Goal: Navigation & Orientation: Find specific page/section

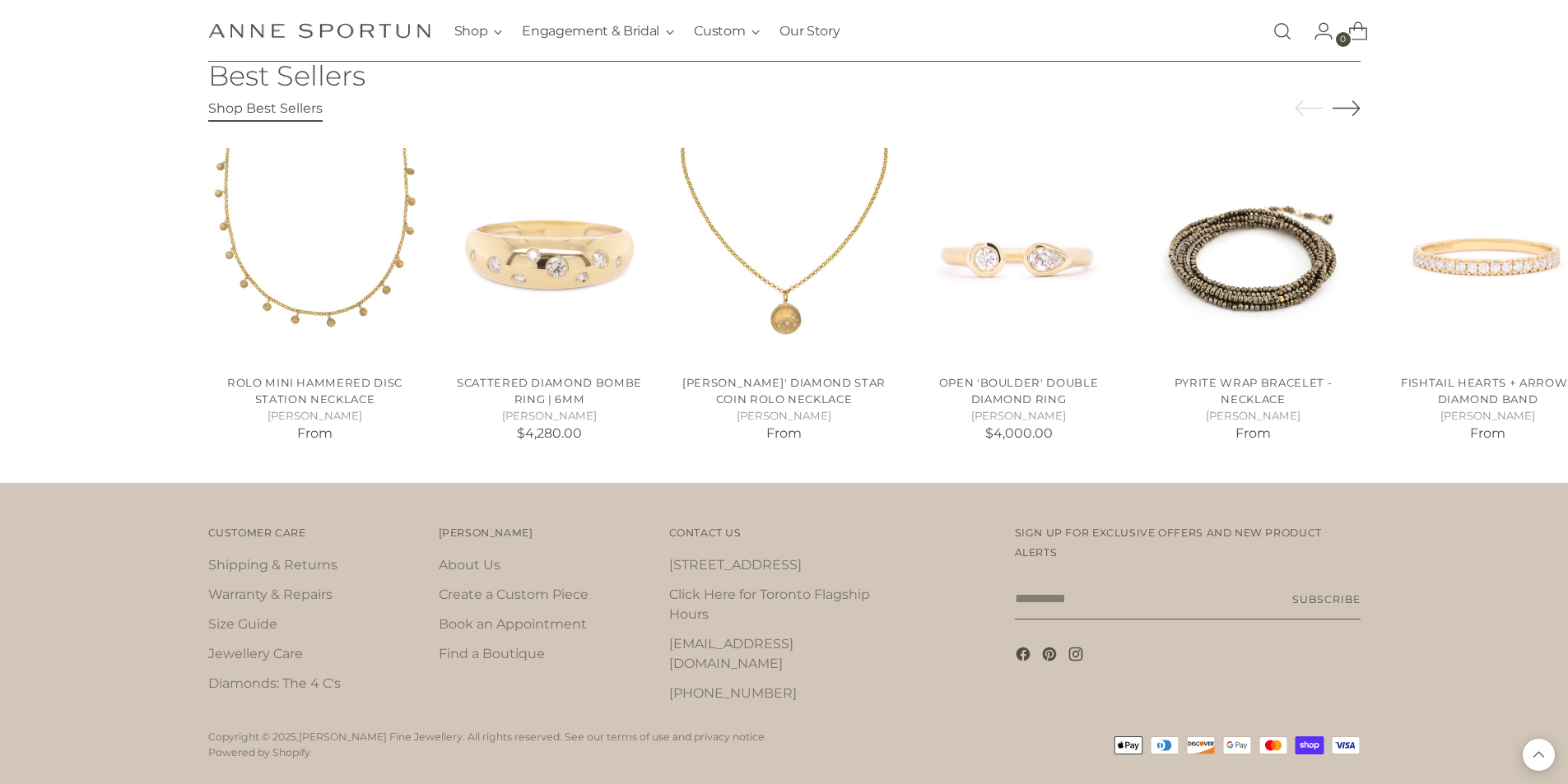
scroll to position [3098, 0]
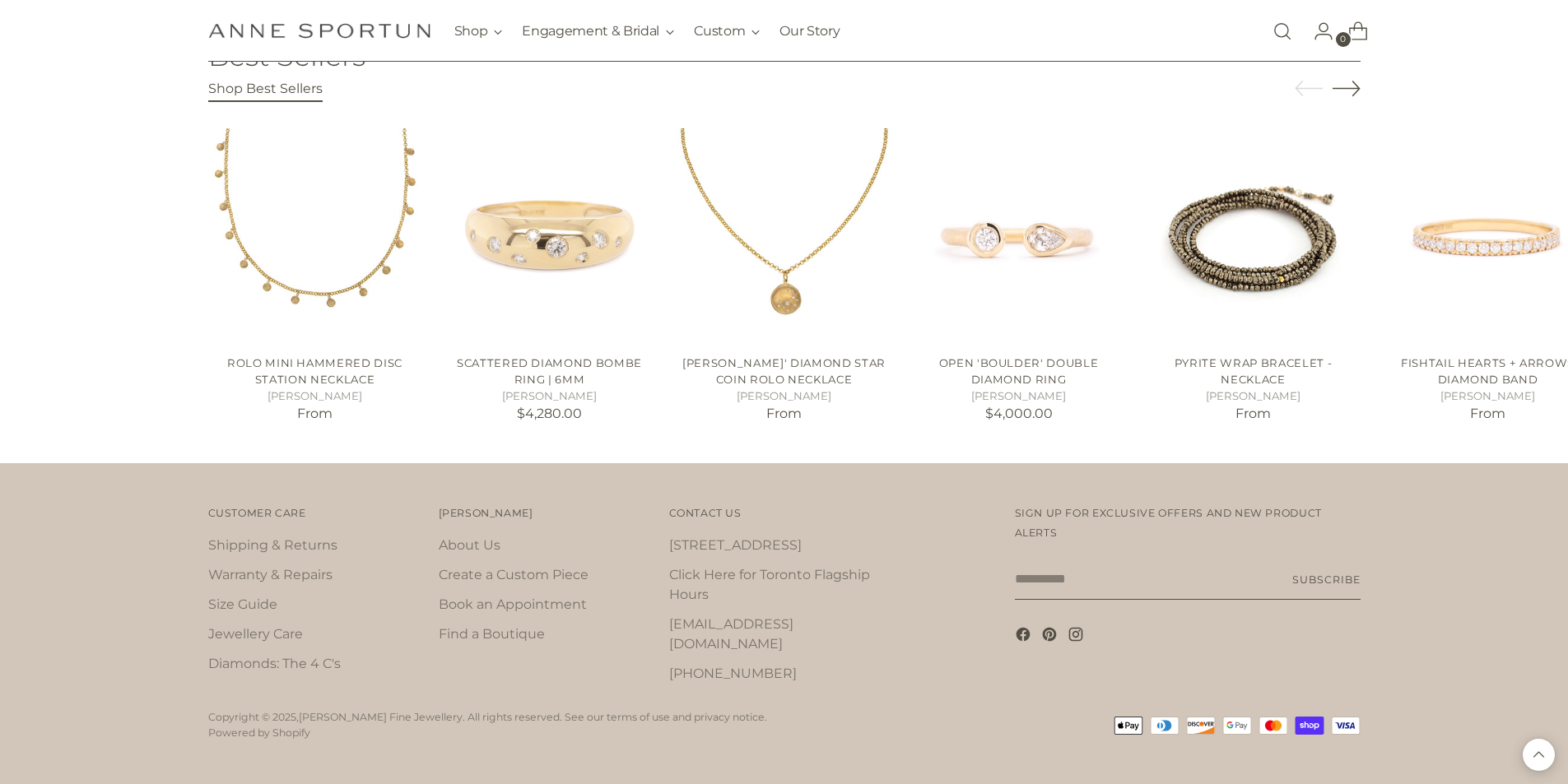
click at [703, 543] on link "[STREET_ADDRESS]" at bounding box center [735, 544] width 132 height 16
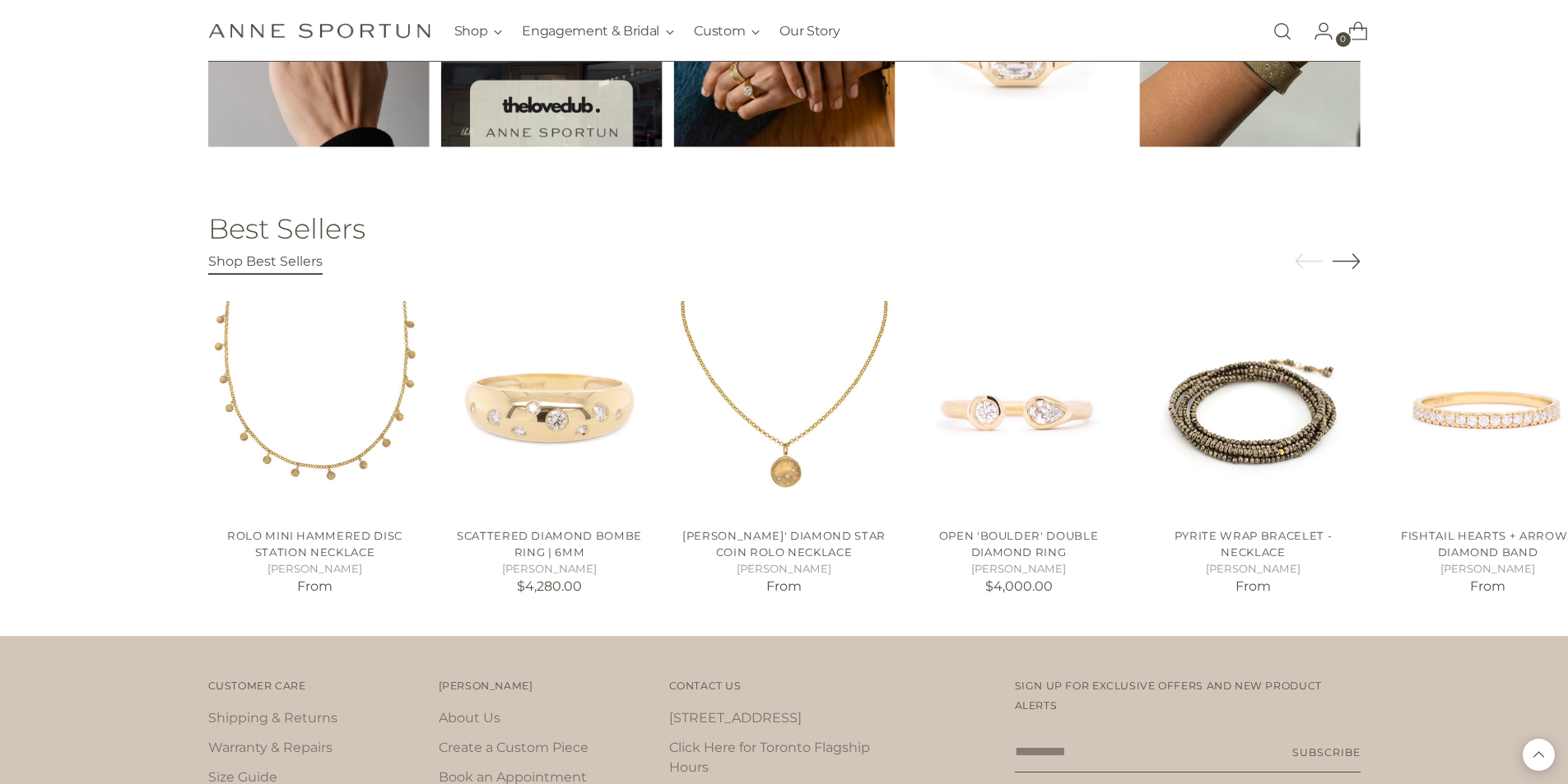
scroll to position [3098, 0]
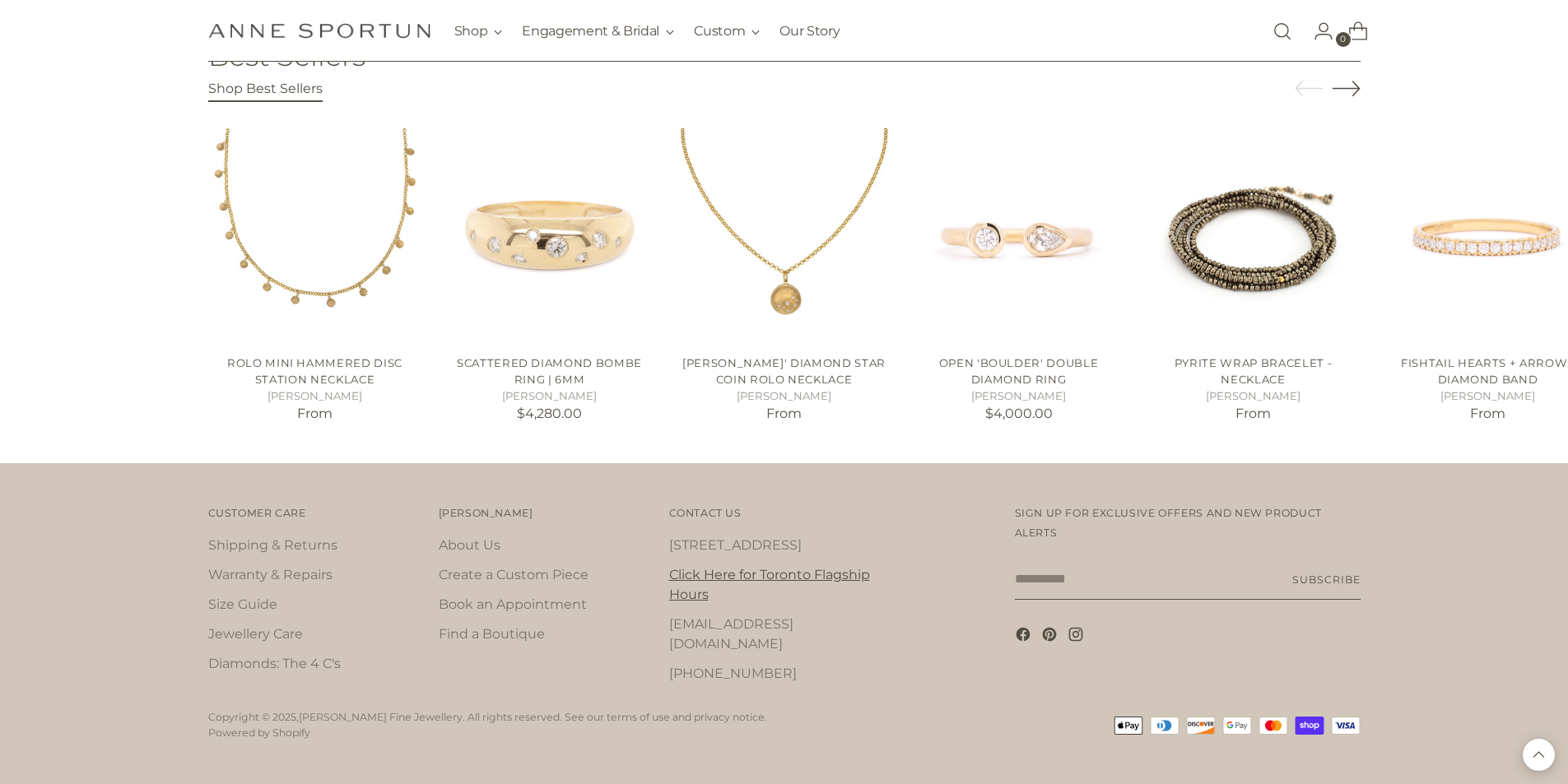
click at [696, 575] on link "Click Here for Toronto Flagship Hours" at bounding box center [769, 584] width 201 height 36
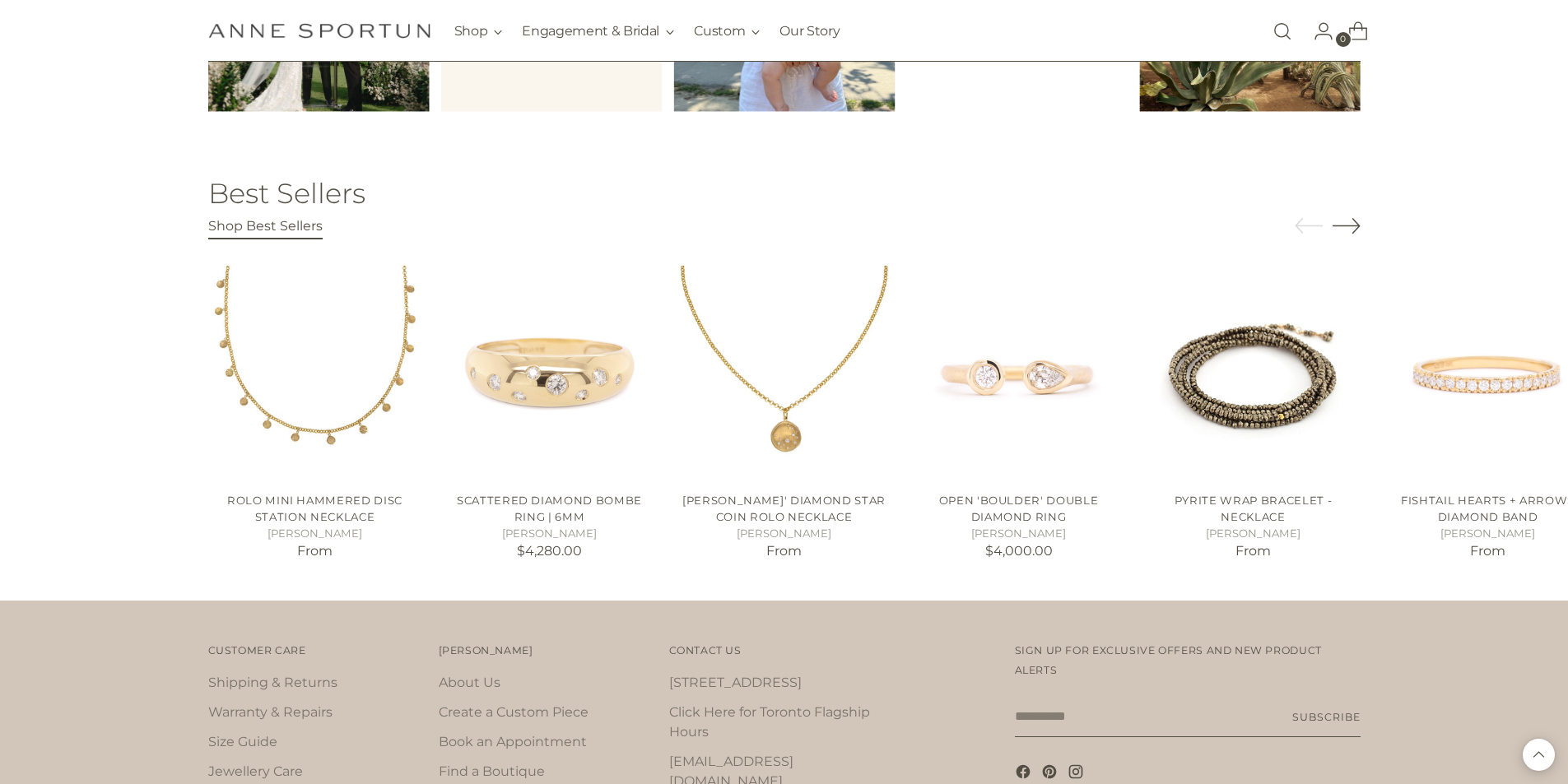
scroll to position [3098, 0]
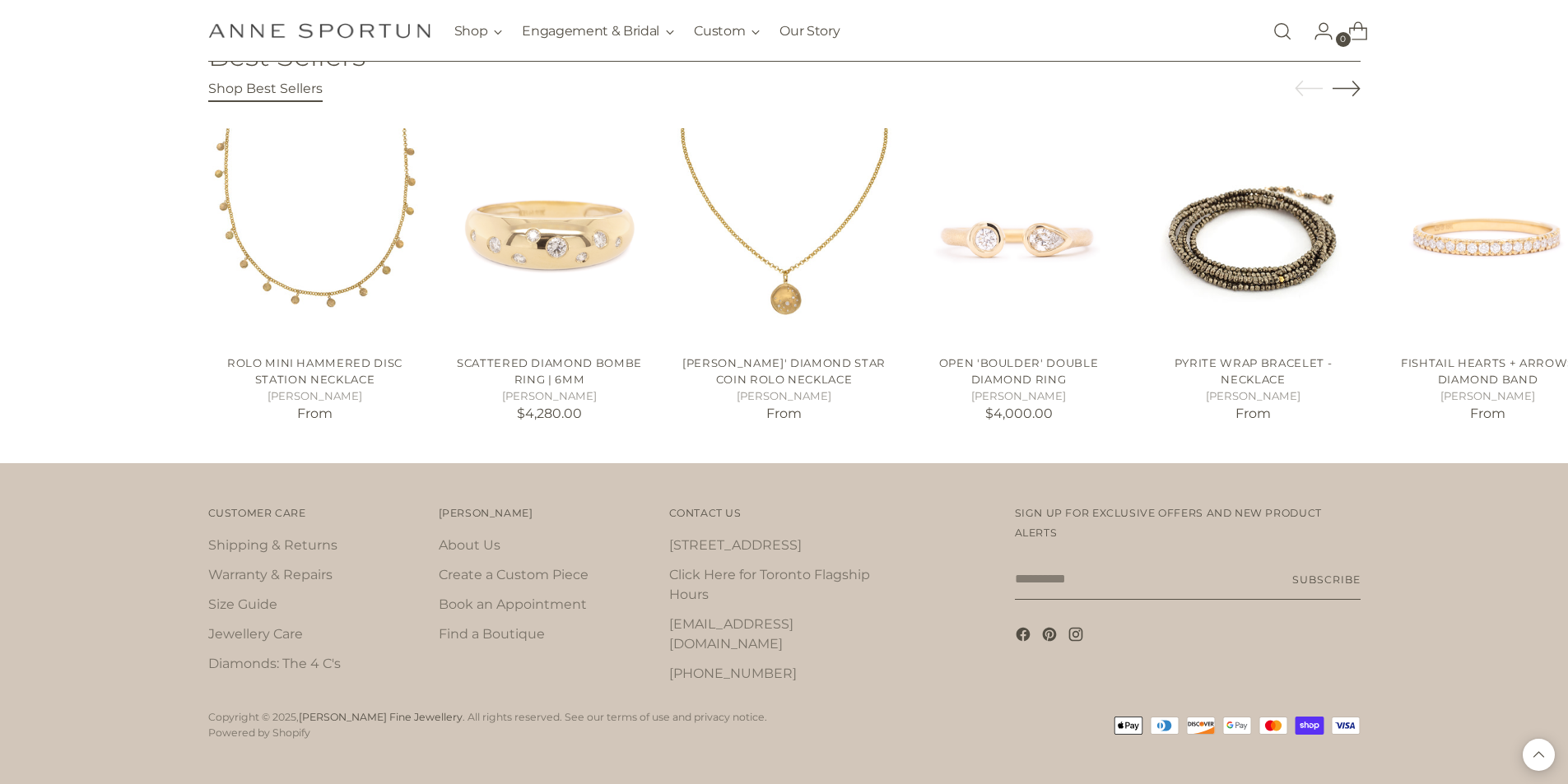
click at [411, 711] on link "[PERSON_NAME] Fine Jewellery" at bounding box center [380, 716] width 164 height 12
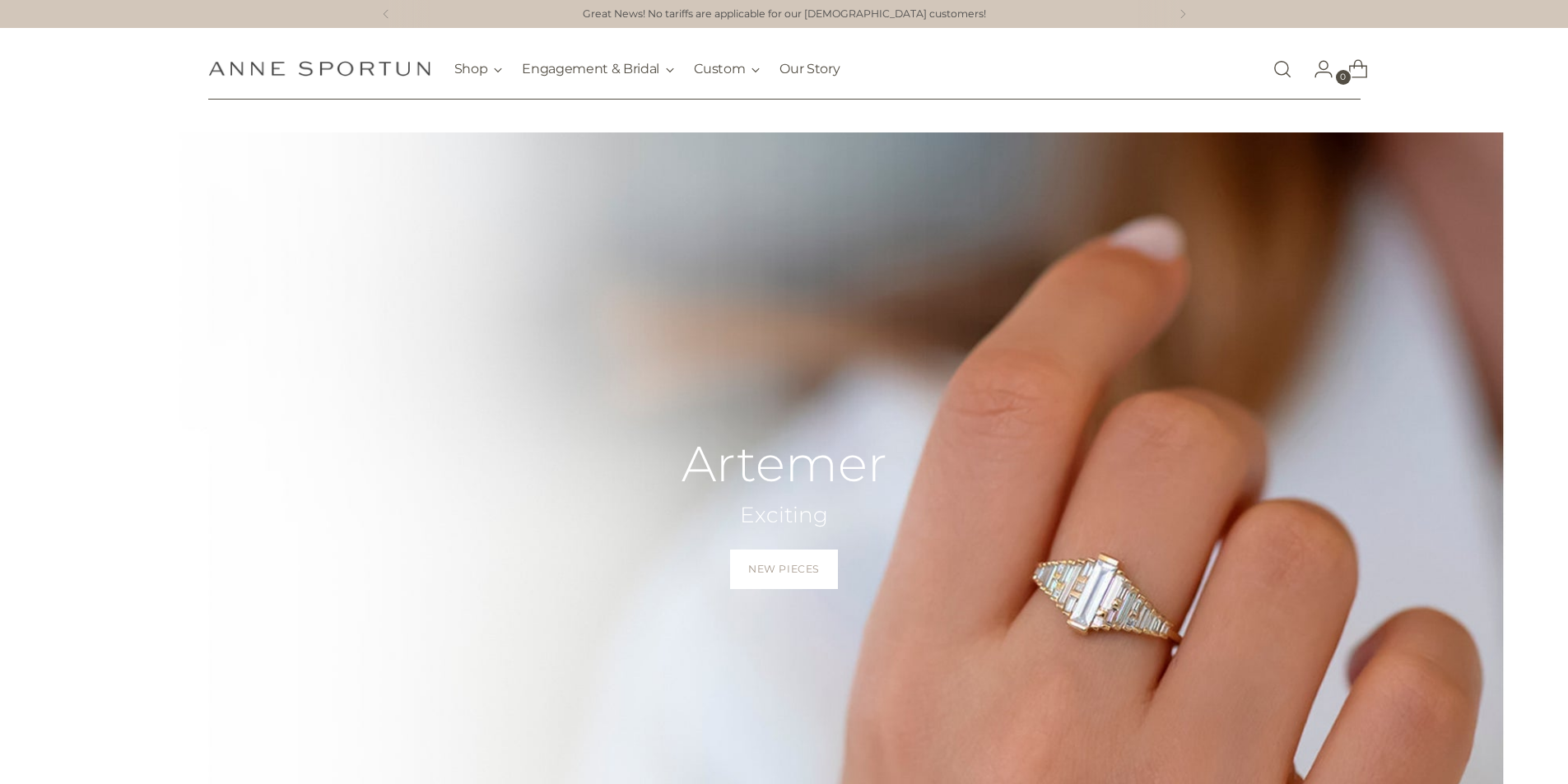
click at [353, 63] on img "Anne Sportun Fine Jewellery" at bounding box center [320, 68] width 222 height 16
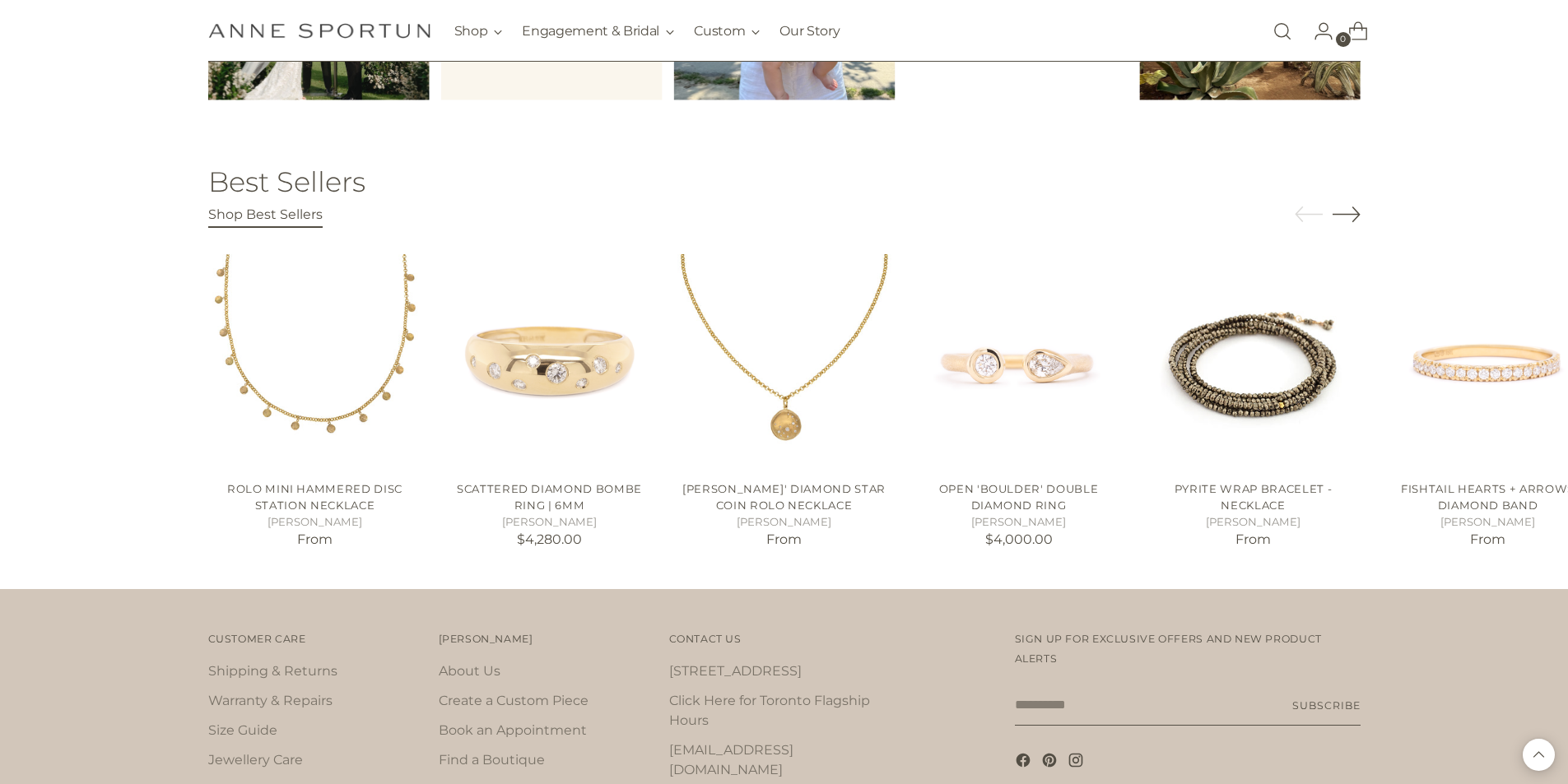
scroll to position [3098, 0]
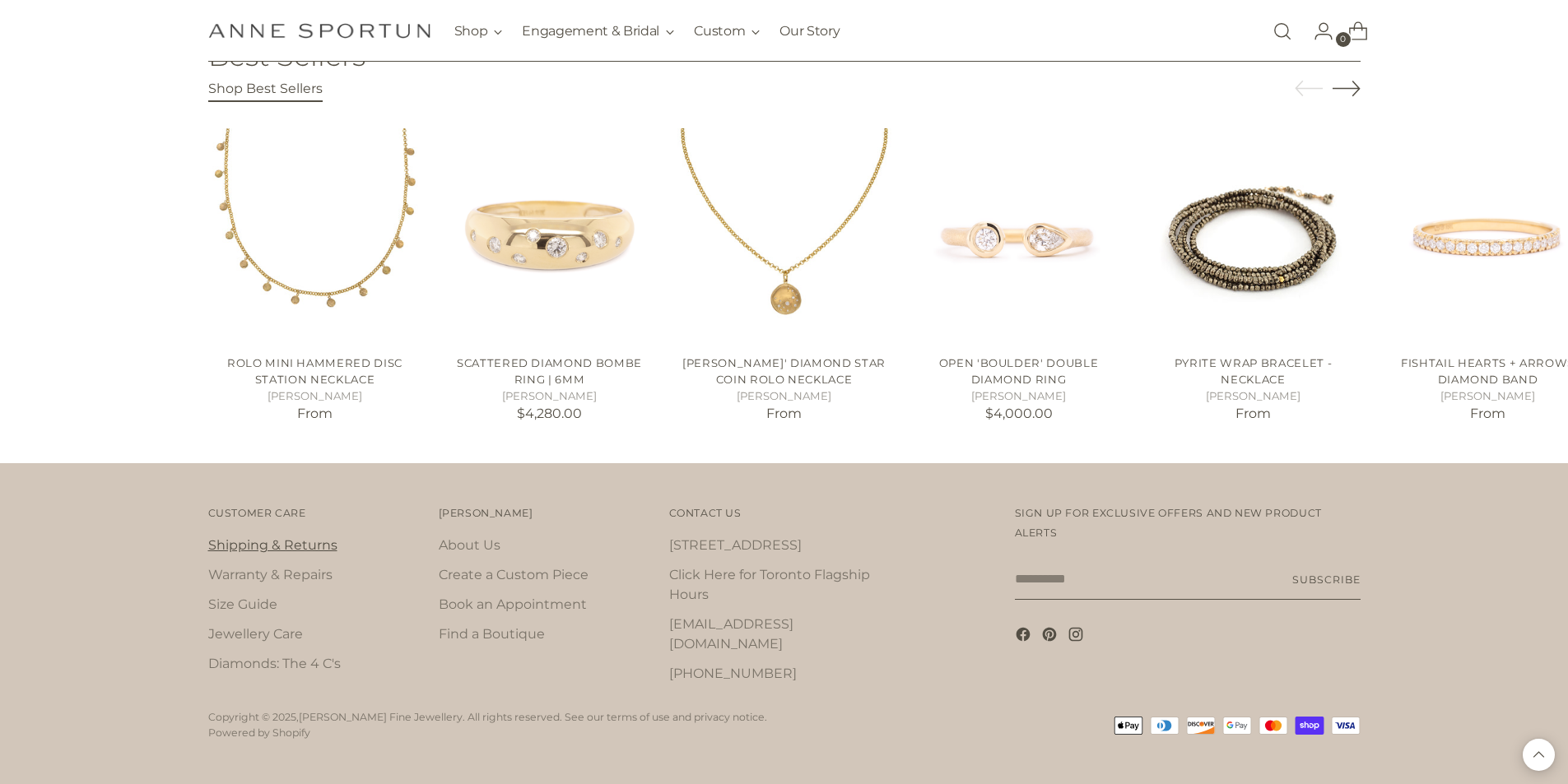
click at [246, 543] on link "Shipping & Returns" at bounding box center [273, 544] width 130 height 16
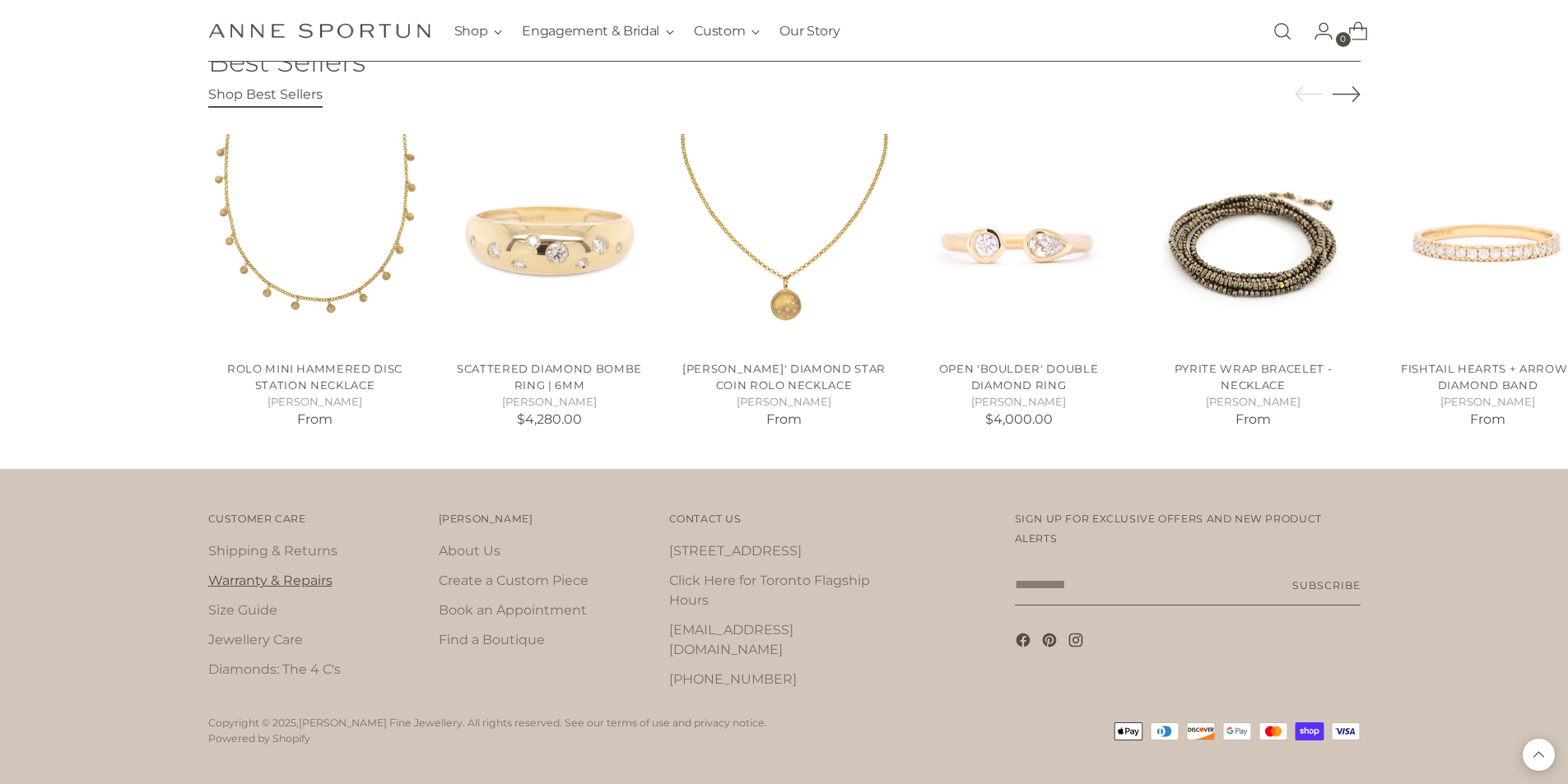
click at [243, 582] on link "Warranty & Repairs" at bounding box center [270, 580] width 124 height 16
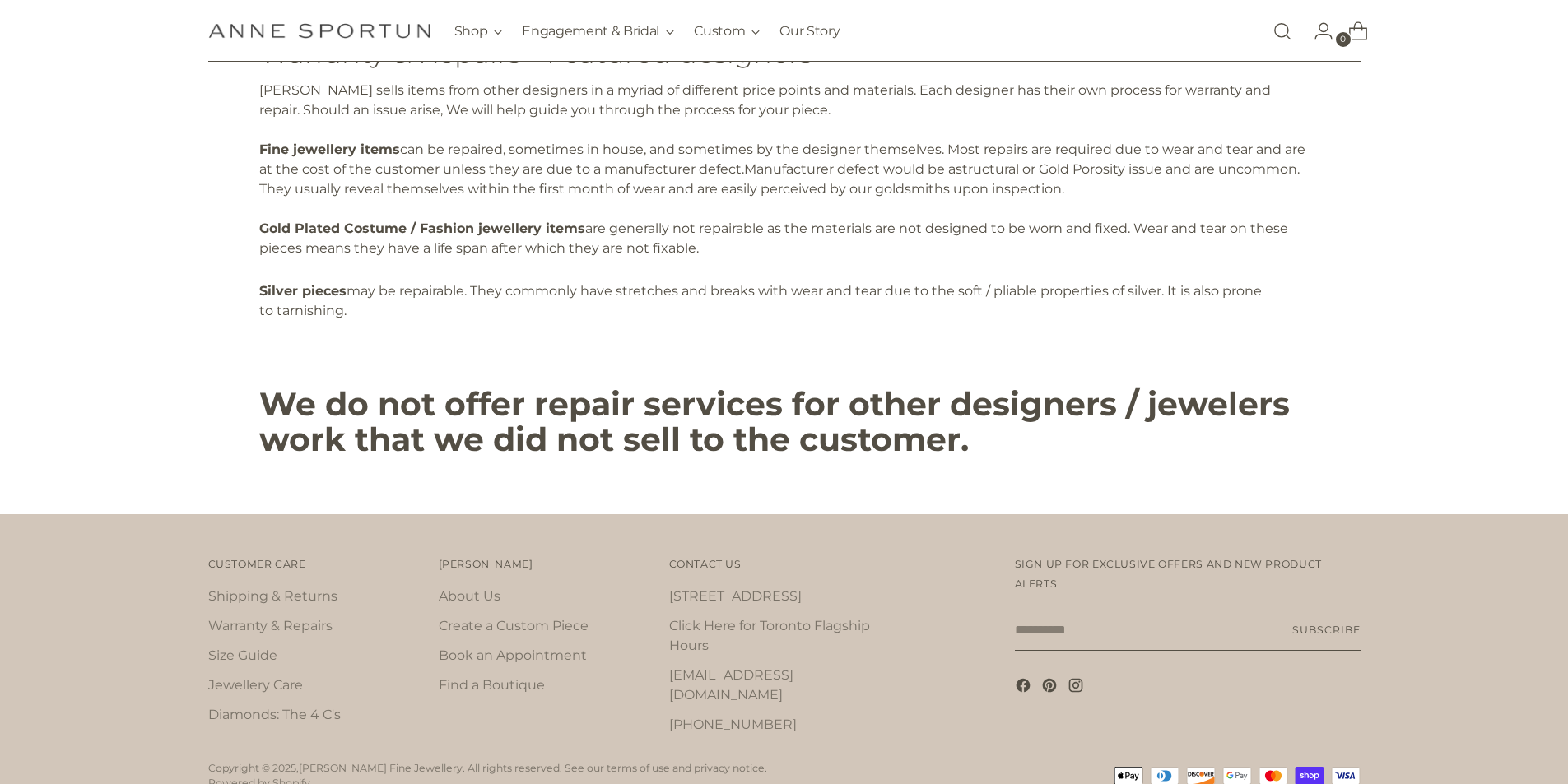
scroll to position [643, 0]
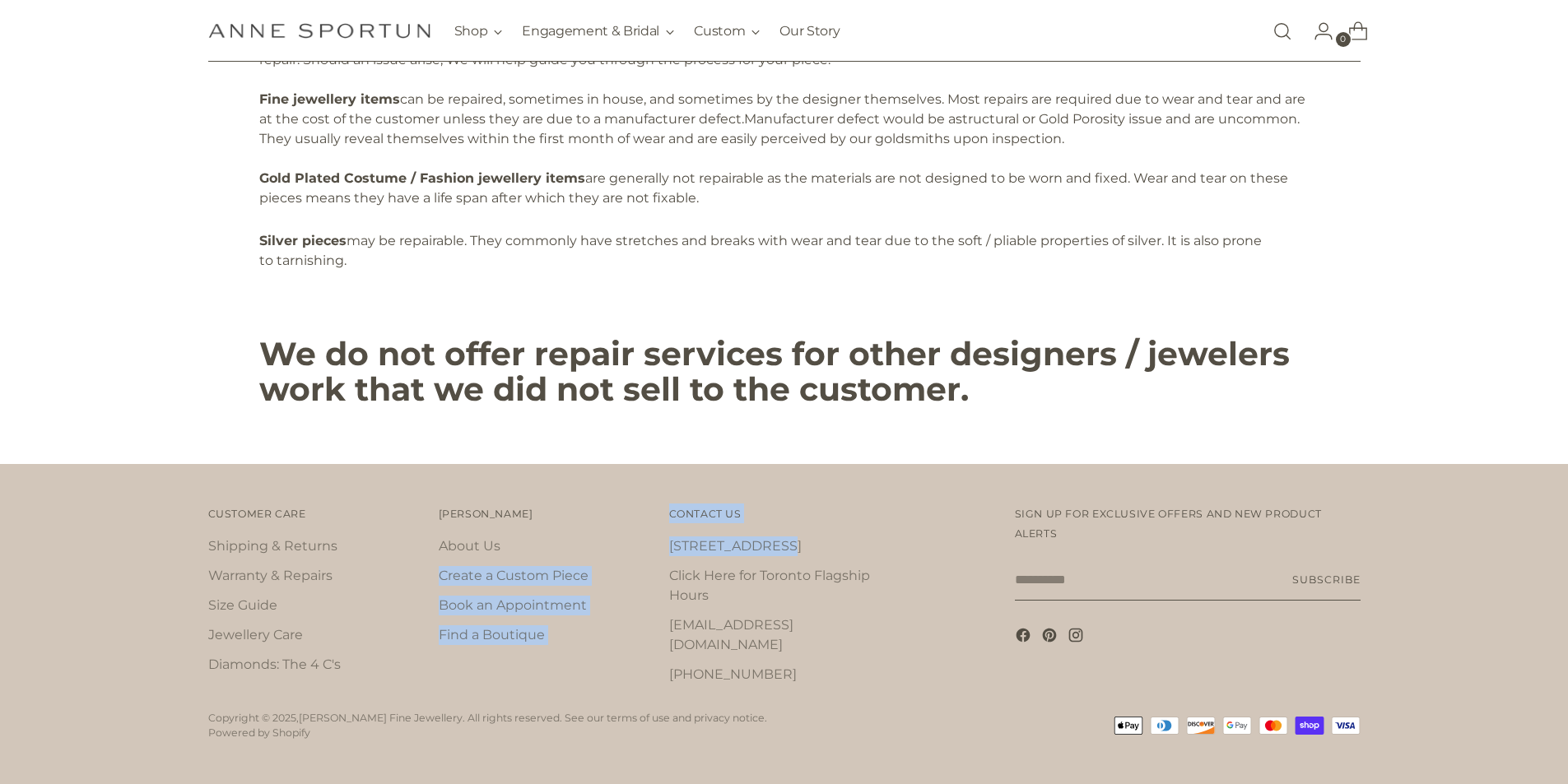
drag, startPoint x: 789, startPoint y: 544, endPoint x: 667, endPoint y: 543, distance: 122.0
click at [667, 543] on div "Customer Care Customer Care Shipping & Returns Warranty & Repairs Size Guide Je…" at bounding box center [784, 601] width 1152 height 197
click at [883, 552] on li "[STREET_ADDRESS]" at bounding box center [778, 546] width 219 height 20
drag, startPoint x: 779, startPoint y: 552, endPoint x: 669, endPoint y: 547, distance: 110.1
click at [669, 547] on li "[STREET_ADDRESS]" at bounding box center [778, 546] width 219 height 20
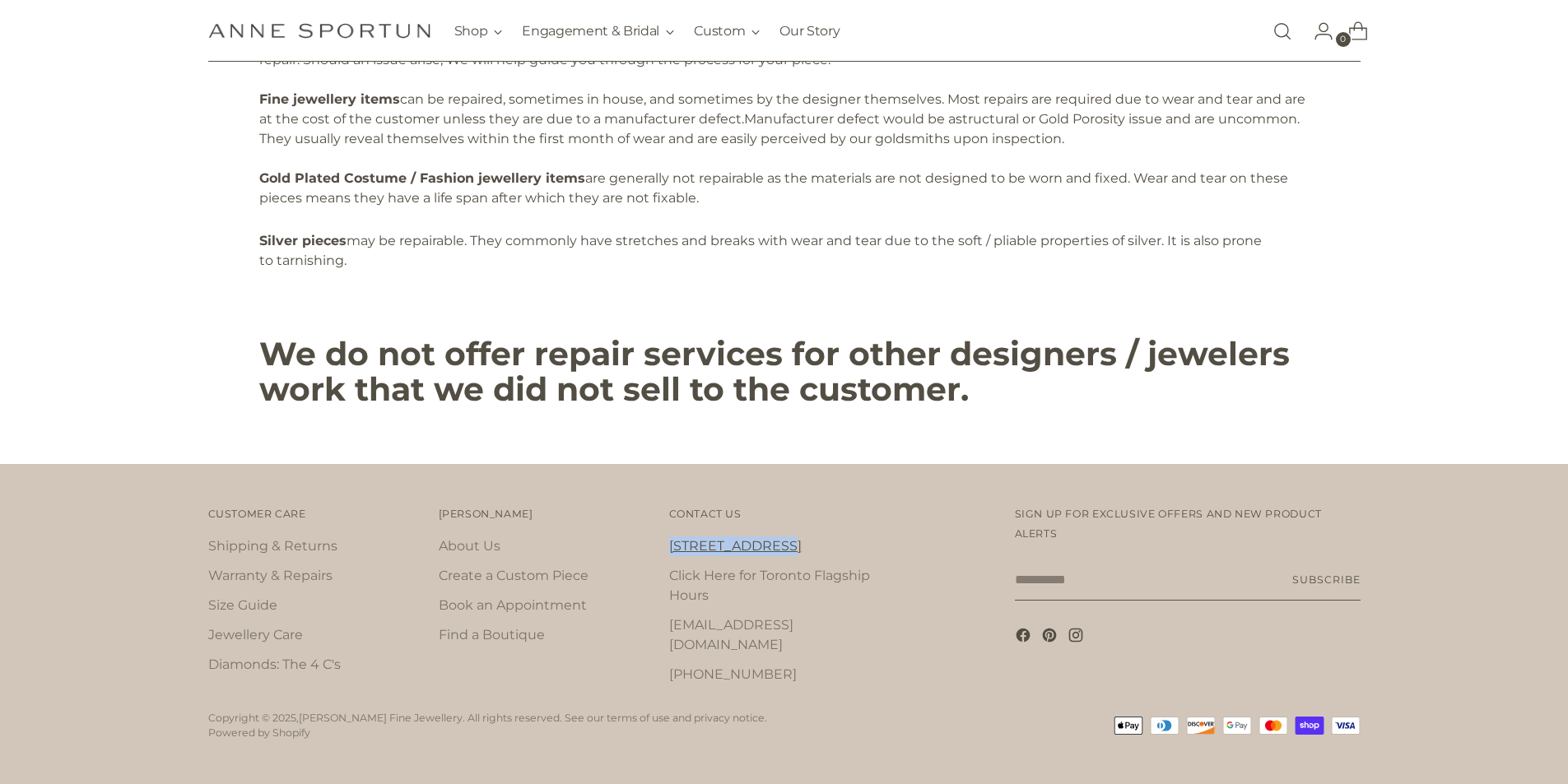
copy link "[STREET_ADDRESS]"
